Goal: Information Seeking & Learning: Learn about a topic

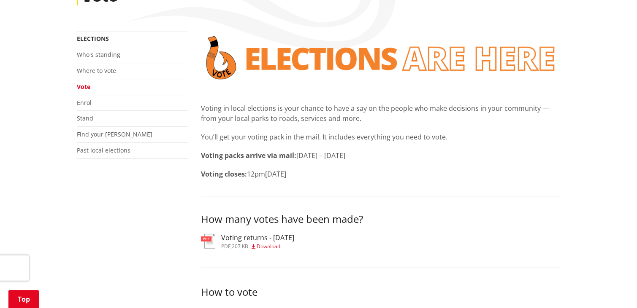
scroll to position [127, 0]
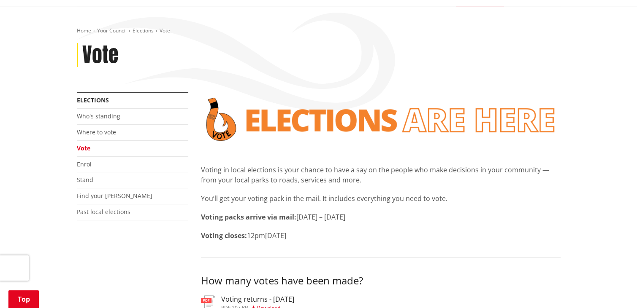
scroll to position [127, 0]
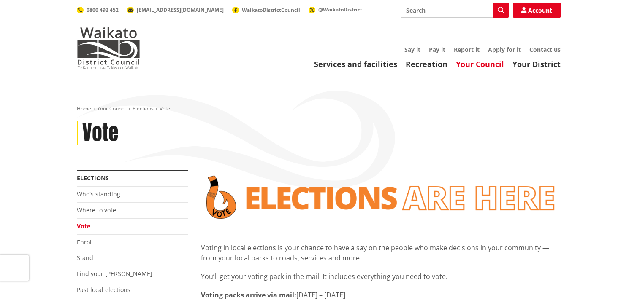
scroll to position [127, 0]
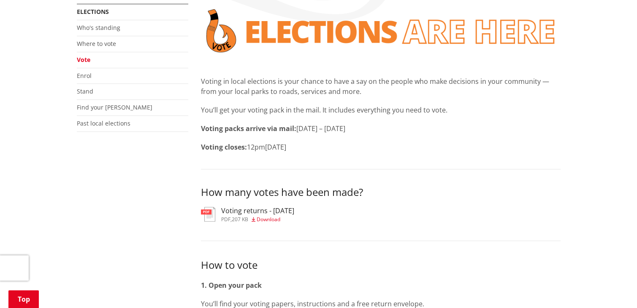
scroll to position [169, 0]
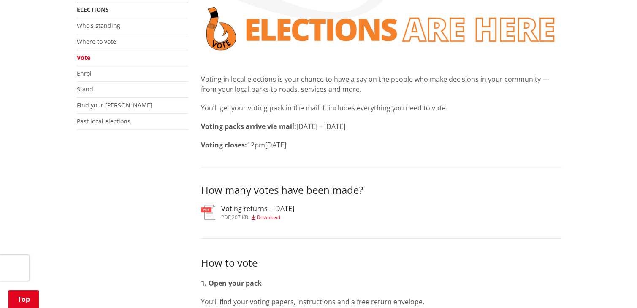
click at [262, 210] on h3 "Voting returns - [DATE]" at bounding box center [257, 209] width 73 height 8
